Goal: Information Seeking & Learning: Learn about a topic

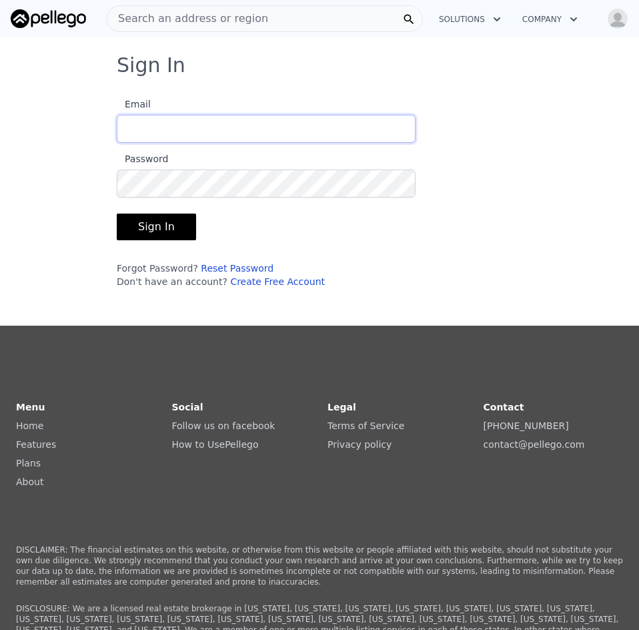
type input "hp.solutionllc@gmail.com"
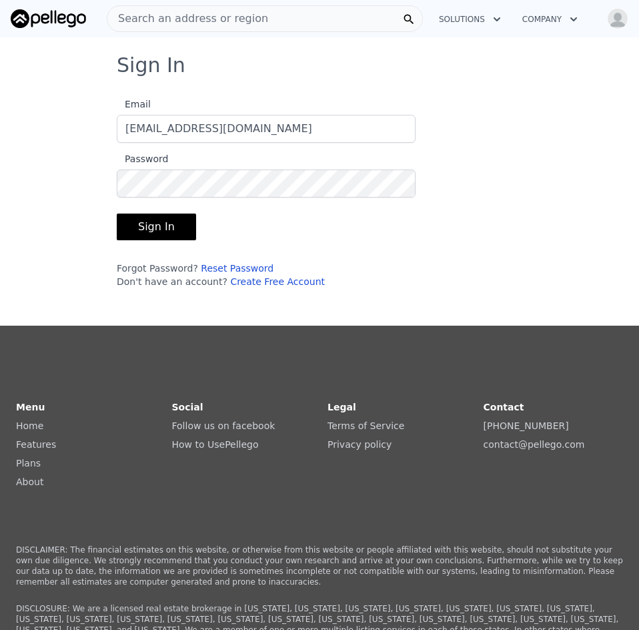
click at [163, 233] on button "Sign In" at bounding box center [156, 227] width 79 height 27
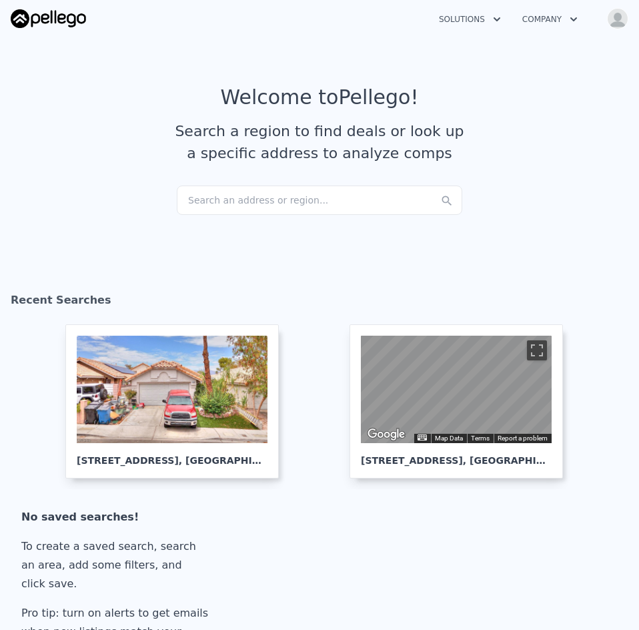
click at [216, 200] on div "Search an address or region..." at bounding box center [320, 200] width 286 height 29
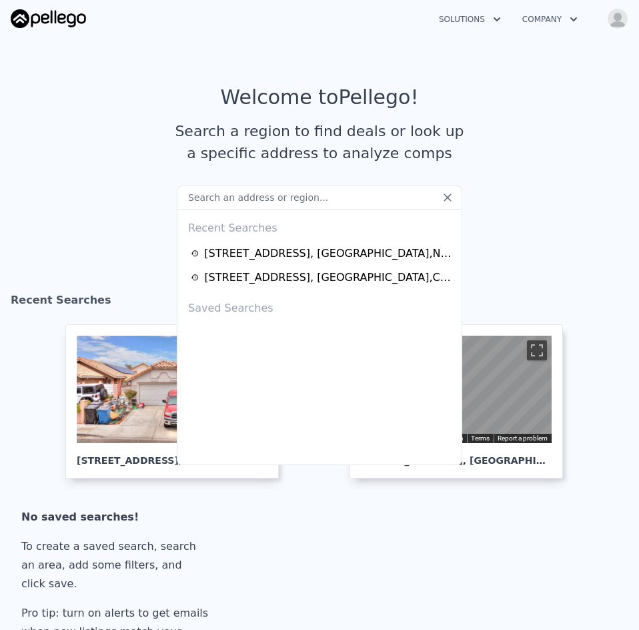
click at [215, 199] on input "text" at bounding box center [320, 198] width 286 height 24
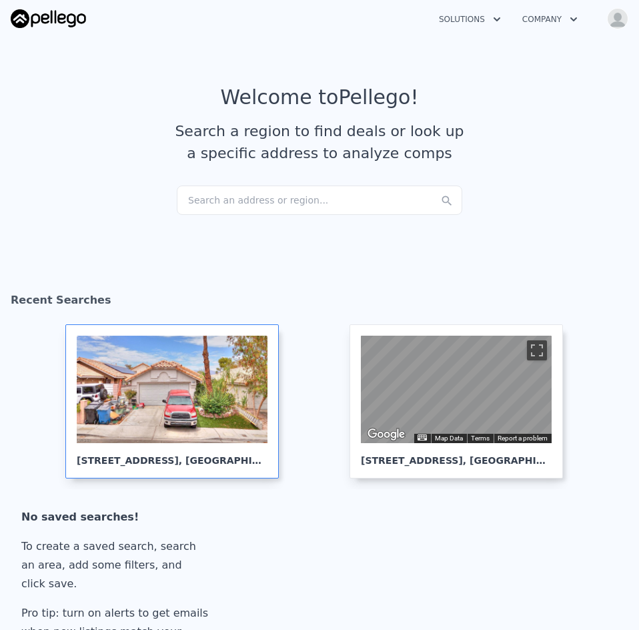
click at [149, 419] on div at bounding box center [172, 389] width 191 height 107
click at [617, 21] on img "button" at bounding box center [617, 18] width 21 height 21
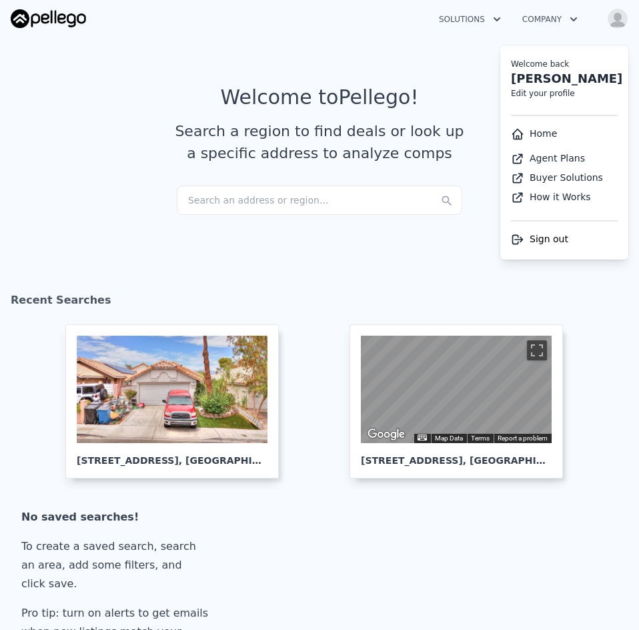
click at [534, 244] on span "Sign out" at bounding box center [549, 239] width 39 height 11
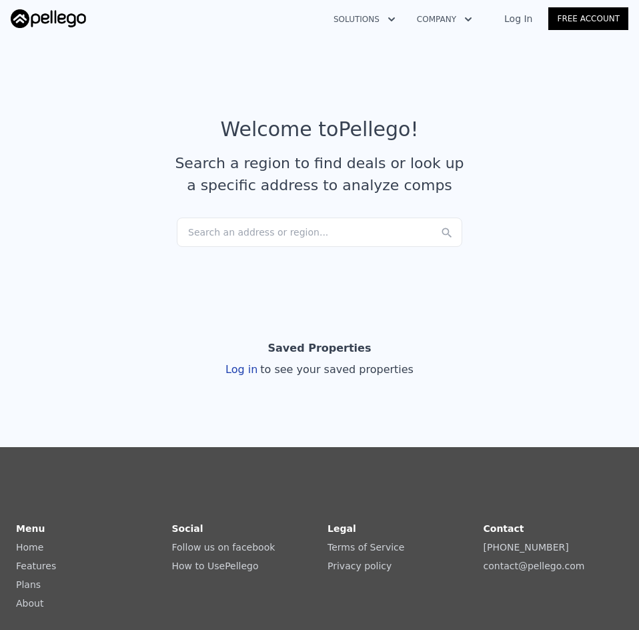
click at [527, 15] on link "Log In" at bounding box center [519, 18] width 60 height 13
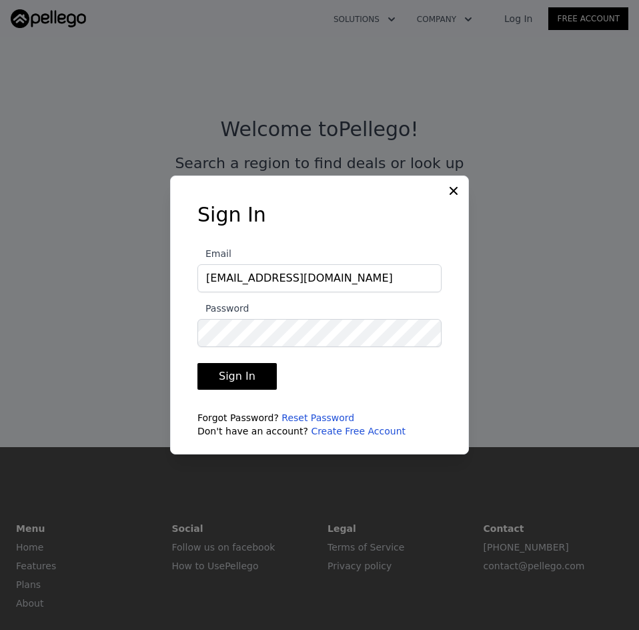
click at [232, 372] on button "Sign In" at bounding box center [237, 376] width 79 height 27
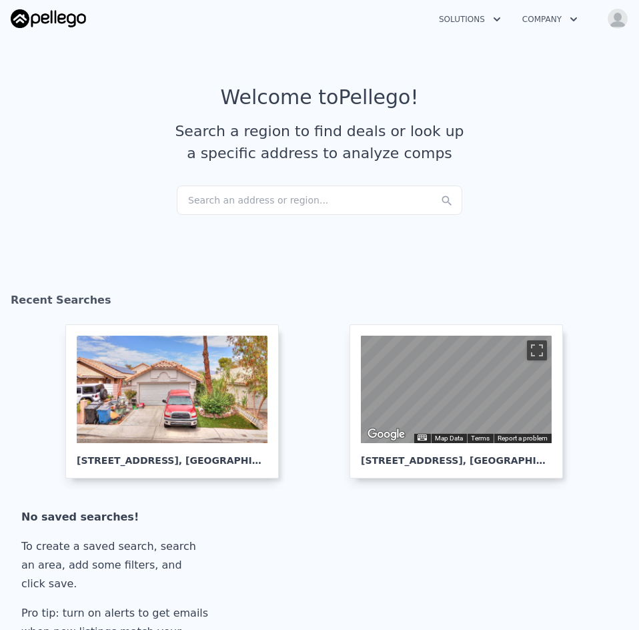
click at [566, 18] on button "Company" at bounding box center [550, 19] width 77 height 24
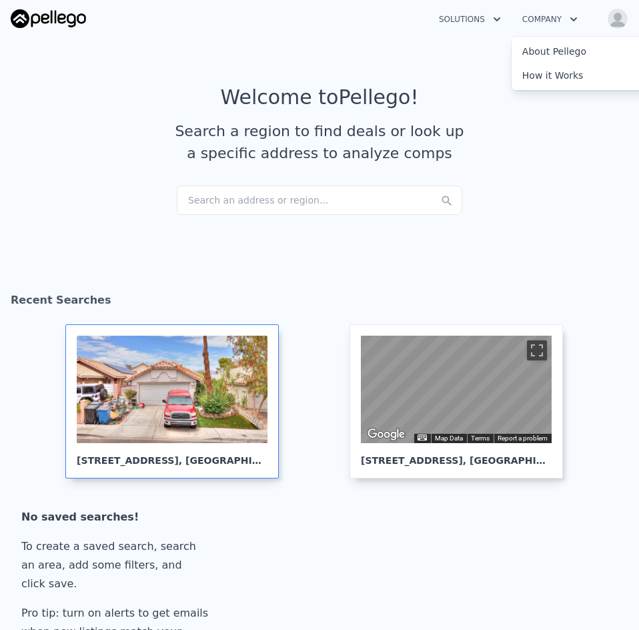
click at [89, 382] on div at bounding box center [172, 389] width 191 height 107
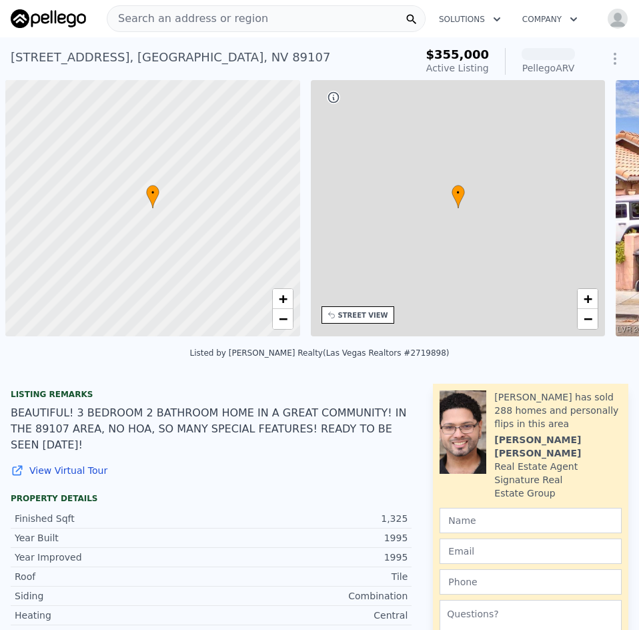
scroll to position [0, 5]
